Goal: Check status

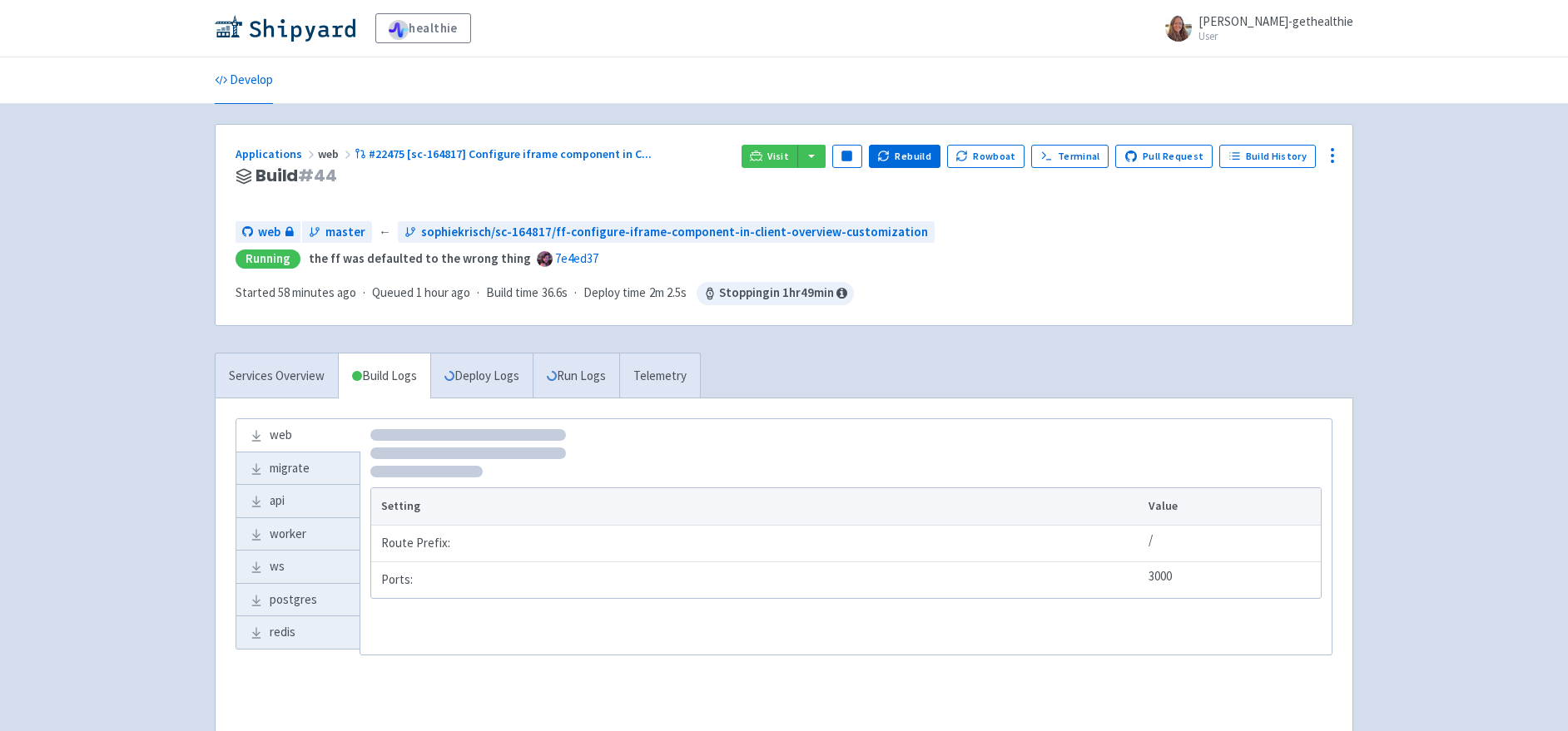
click at [102, 255] on div "healthie michelle-smith-gethealthie User Profile Sign out Develop #" at bounding box center [784, 386] width 1568 height 772
